Goal: Task Accomplishment & Management: Manage account settings

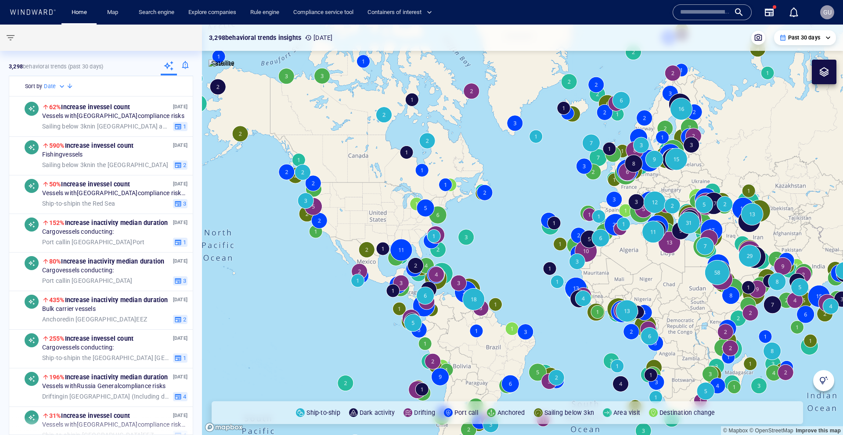
click at [186, 67] on div at bounding box center [185, 67] width 16 height 18
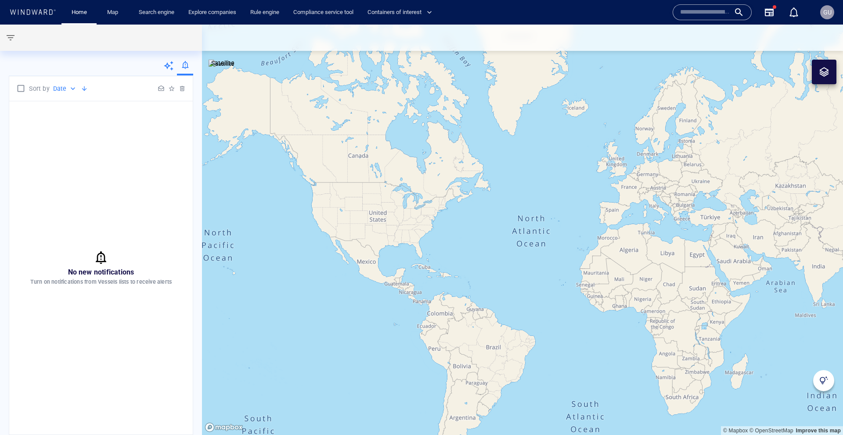
click icon
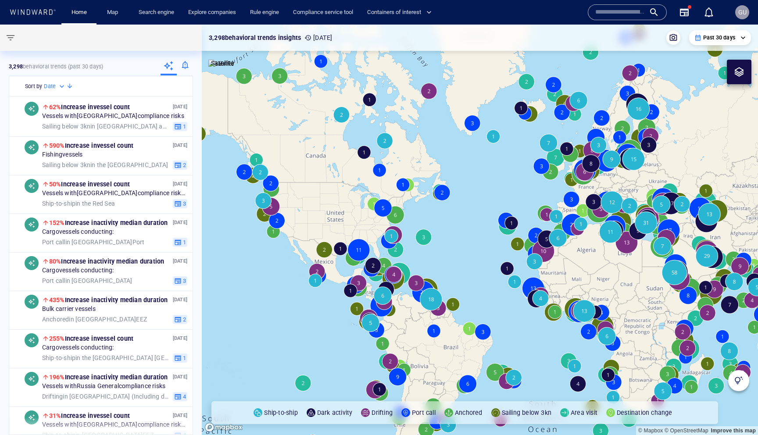
click at [186, 66] on div at bounding box center [185, 67] width 16 height 18
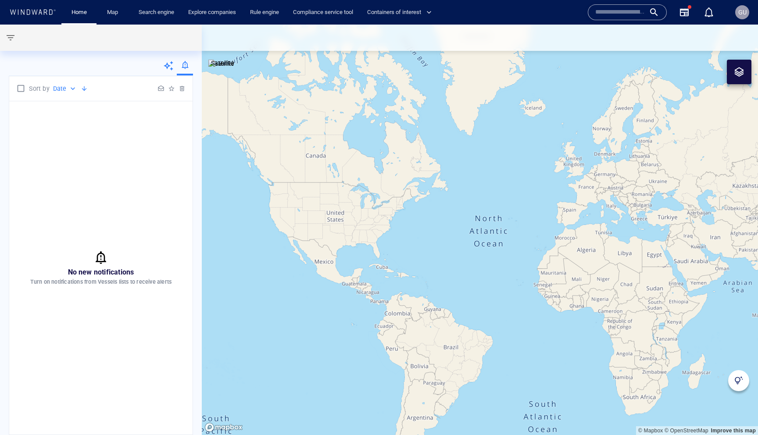
click at [746, 13] on span "GU" at bounding box center [743, 12] width 8 height 7
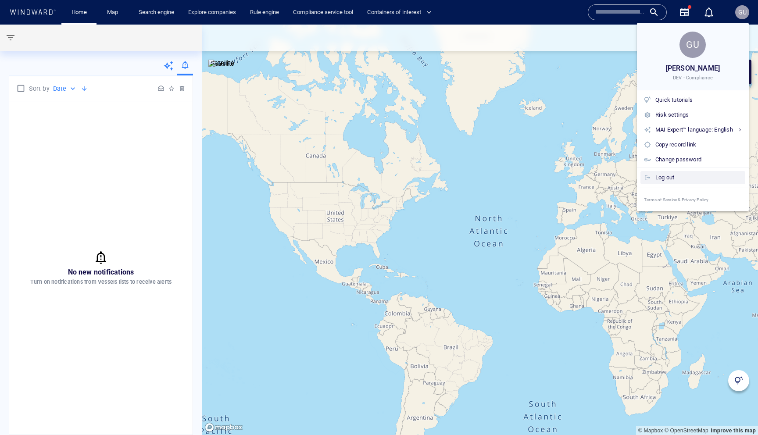
click at [679, 176] on div "Log out" at bounding box center [699, 178] width 86 height 10
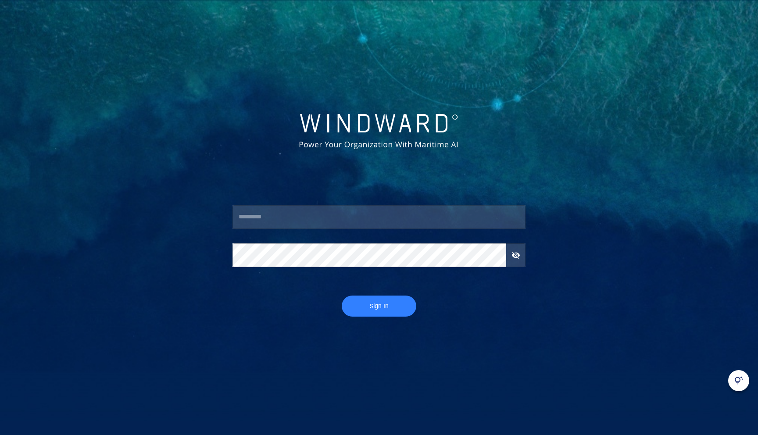
type input "*****"
click at [365, 309] on span "Sign In" at bounding box center [379, 306] width 57 height 11
